Goal: Task Accomplishment & Management: Use online tool/utility

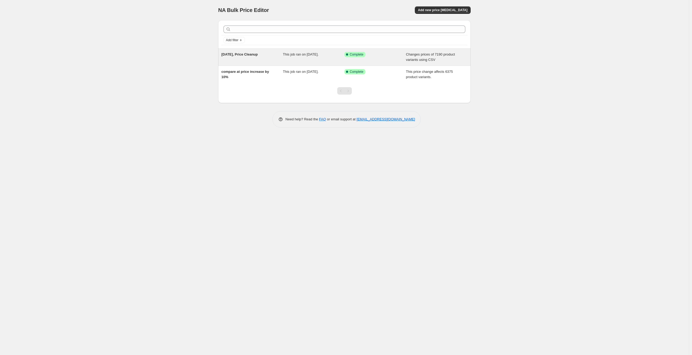
click at [241, 54] on span "8 Sept 2025, Price Cleanup" at bounding box center [239, 54] width 36 height 4
